Goal: Find specific page/section: Find specific page/section

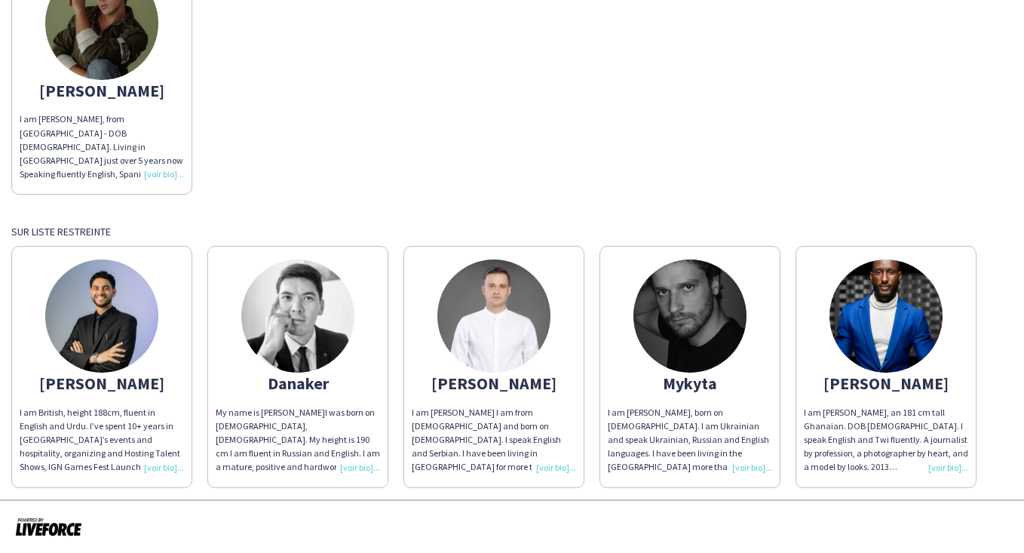
click at [114, 298] on img at bounding box center [101, 315] width 113 height 113
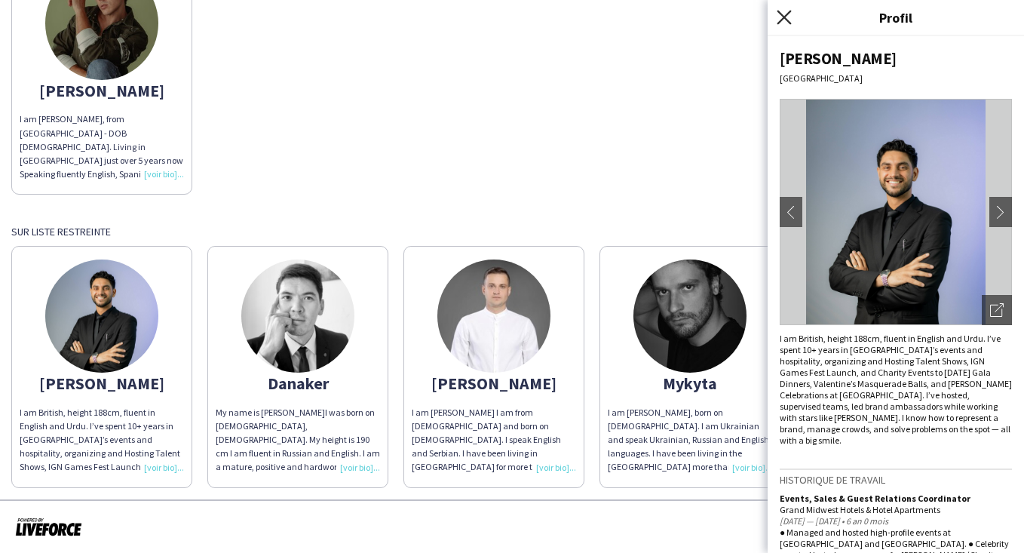
click at [778, 20] on icon "Fermer le pop-in" at bounding box center [784, 17] width 14 height 14
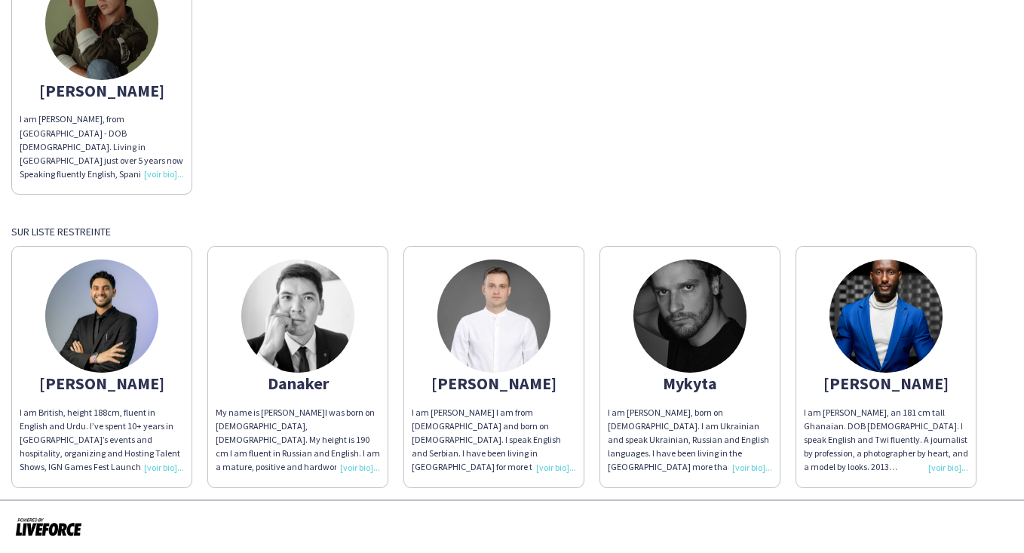
click at [690, 346] on img at bounding box center [690, 315] width 113 height 113
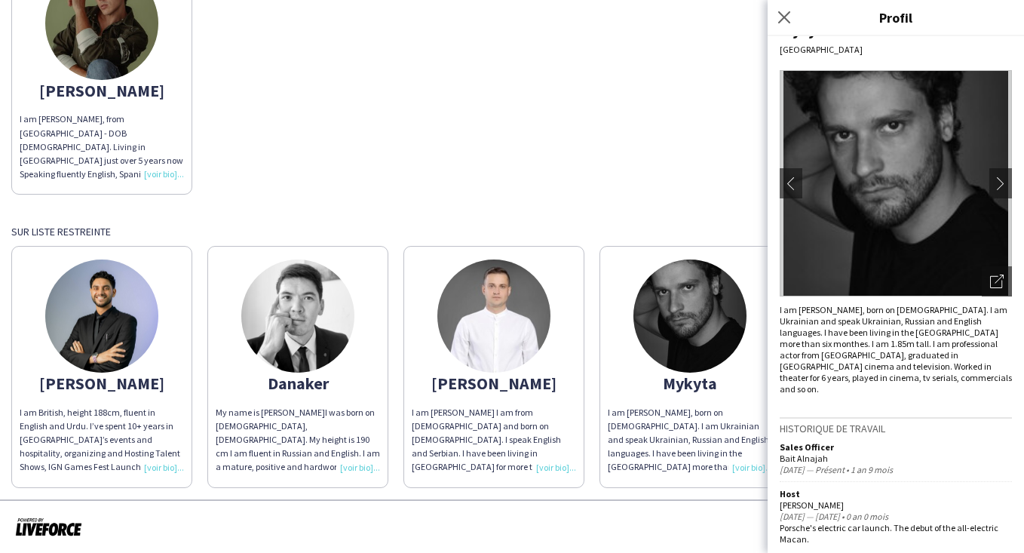
scroll to position [27, 0]
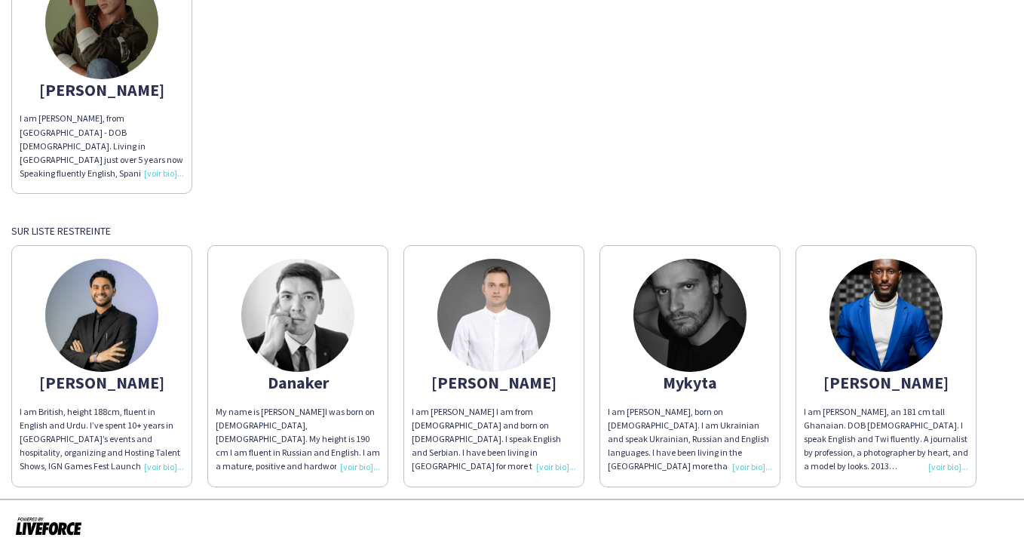
scroll to position [191, 0]
click at [97, 318] on img at bounding box center [101, 315] width 113 height 113
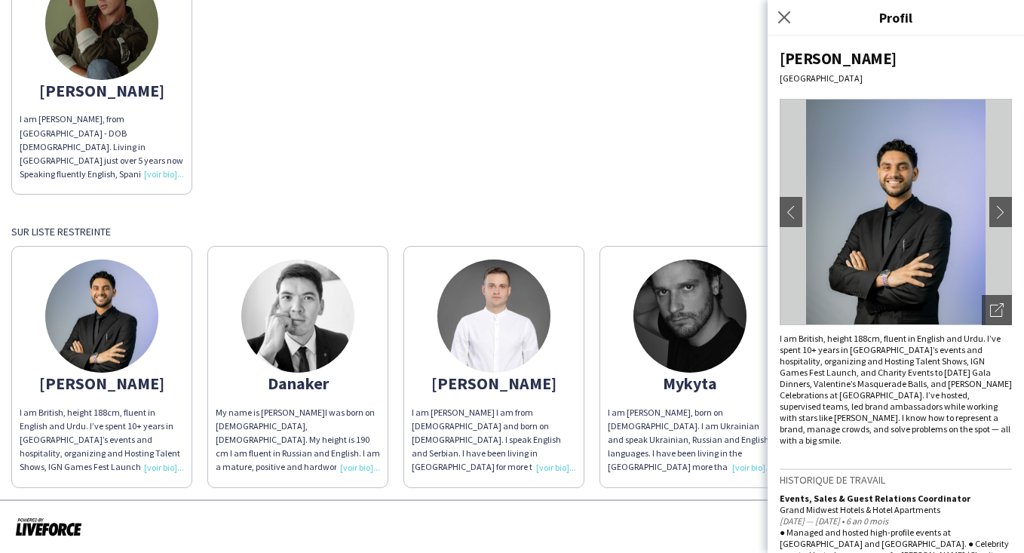
scroll to position [0, 0]
click at [689, 367] on img at bounding box center [690, 315] width 113 height 113
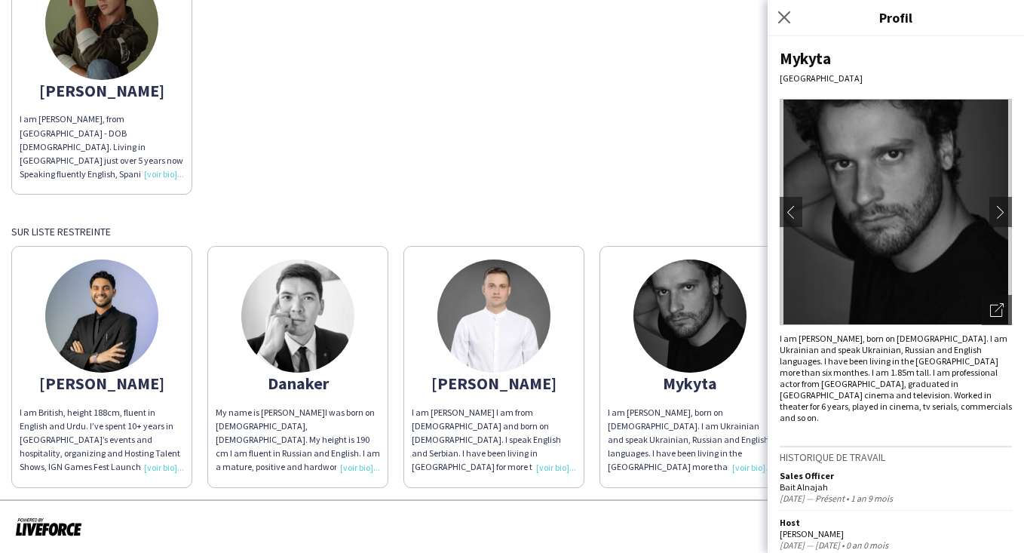
click at [551, 345] on app-share-pages-crew-card "Mirko I am Mirko K. I am from Serbia and born on 26-06-1990. I speak English an…" at bounding box center [494, 366] width 181 height 241
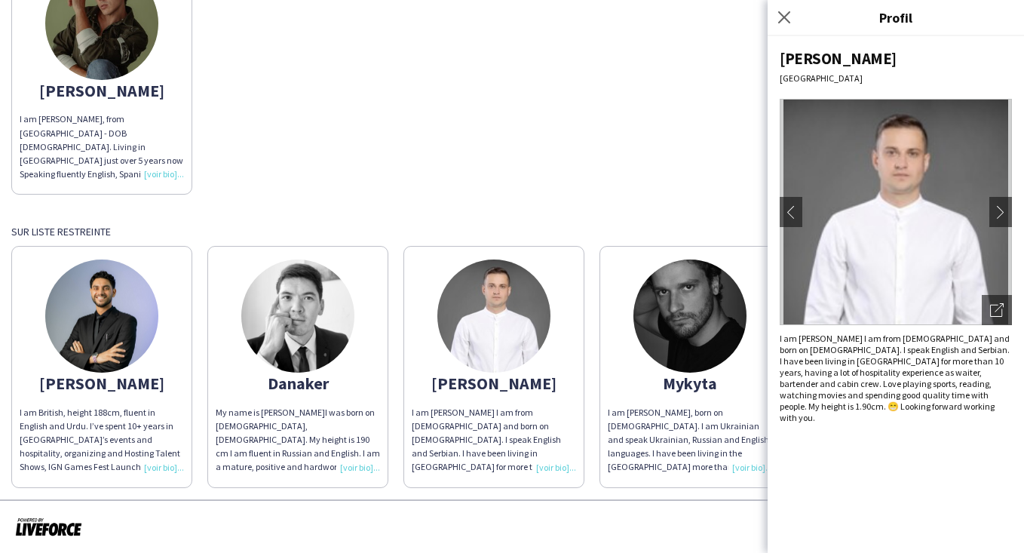
click at [666, 341] on img at bounding box center [690, 315] width 113 height 113
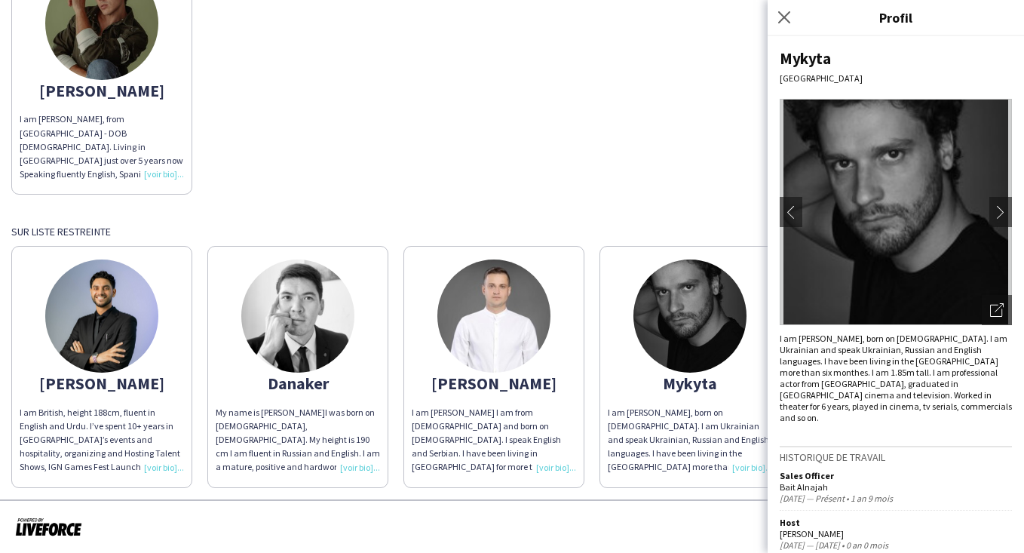
click at [646, 165] on div "Ninoslav I am Ninoslav Ceperkovic, from Serbia - DOB 19-02-1992. Living in UAE …" at bounding box center [512, 70] width 1002 height 249
